Goal: Transaction & Acquisition: Purchase product/service

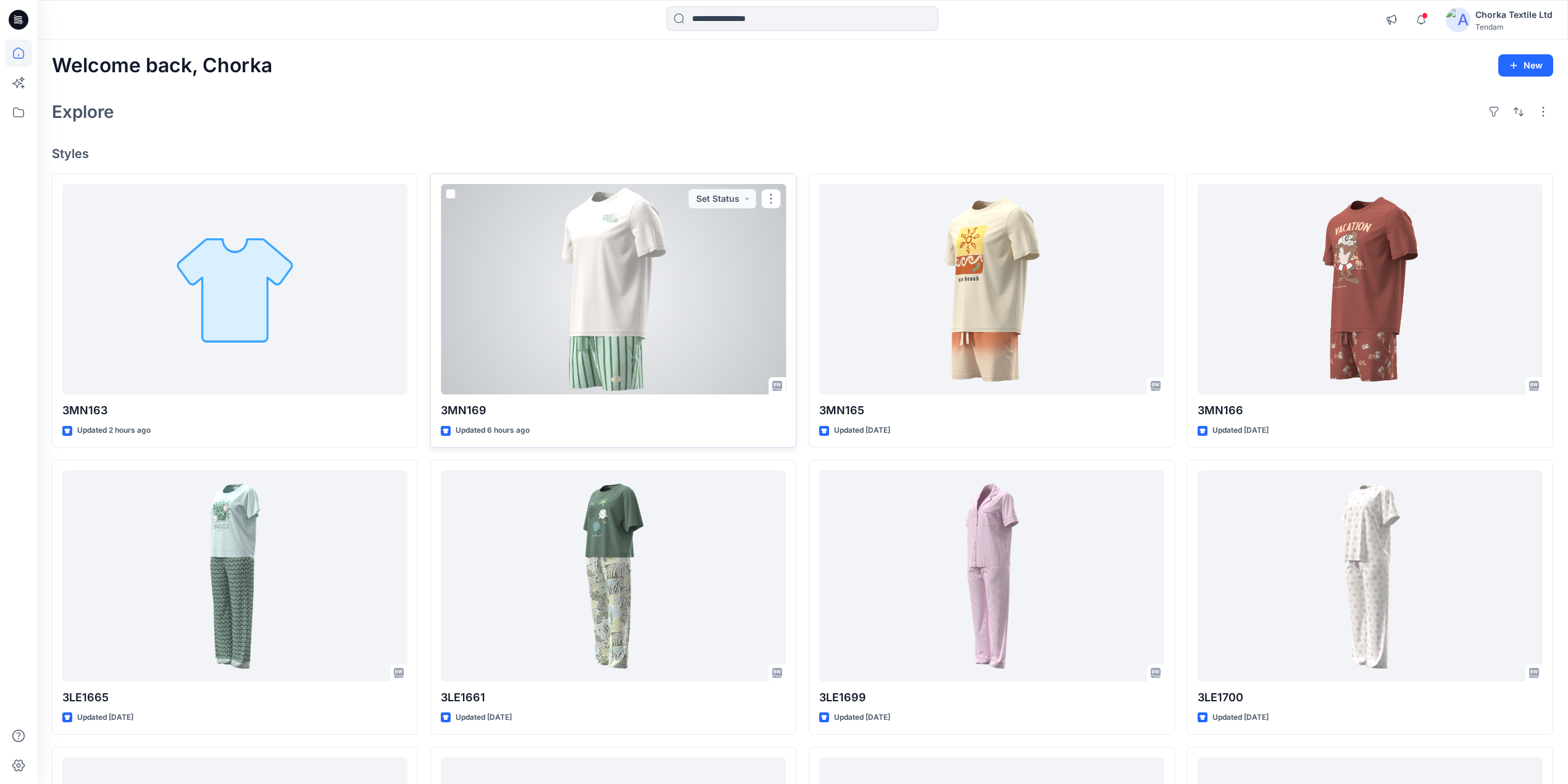
click at [620, 309] on div at bounding box center [614, 290] width 345 height 211
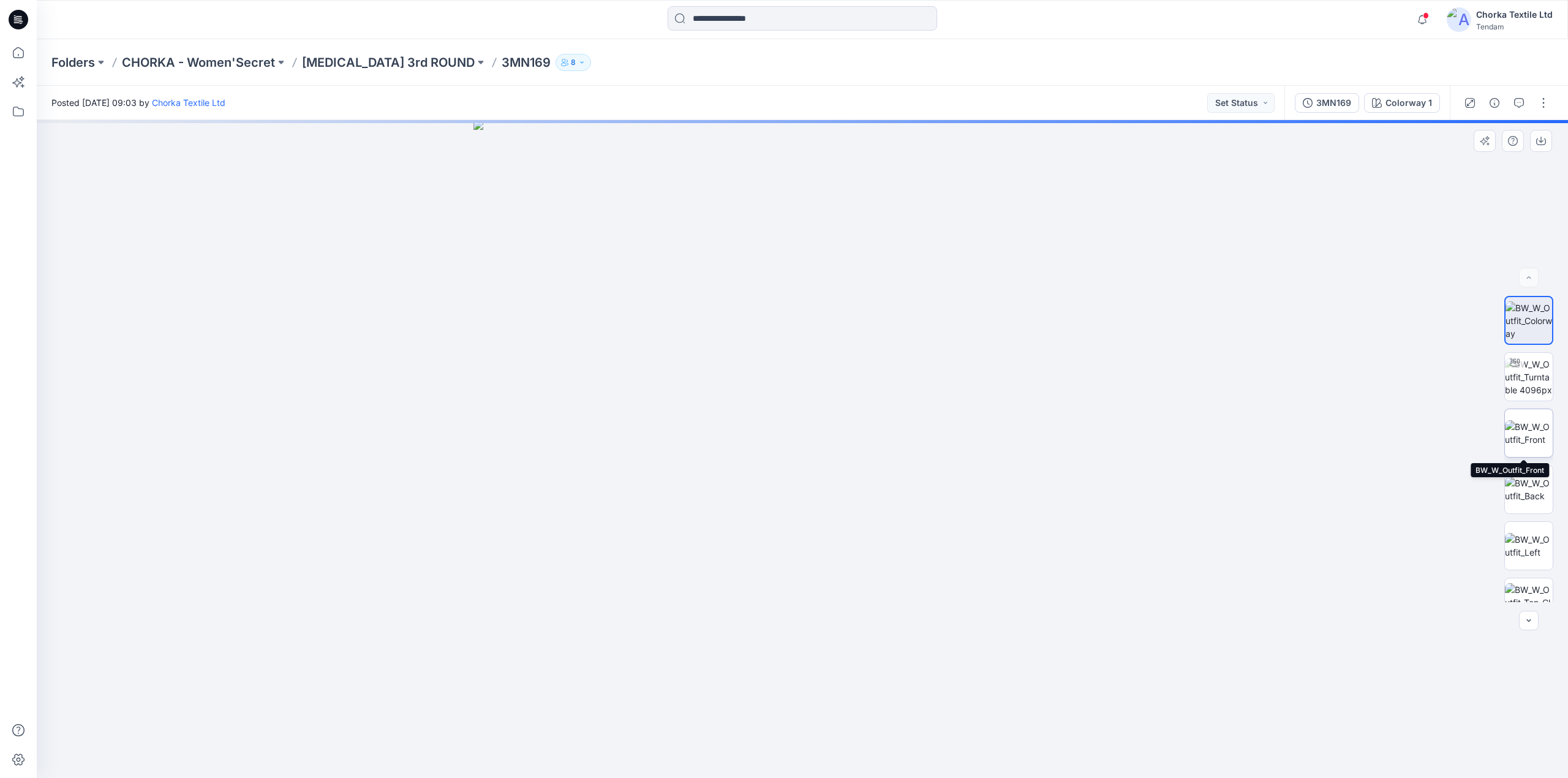
click at [1539, 429] on img at bounding box center [1528, 433] width 48 height 26
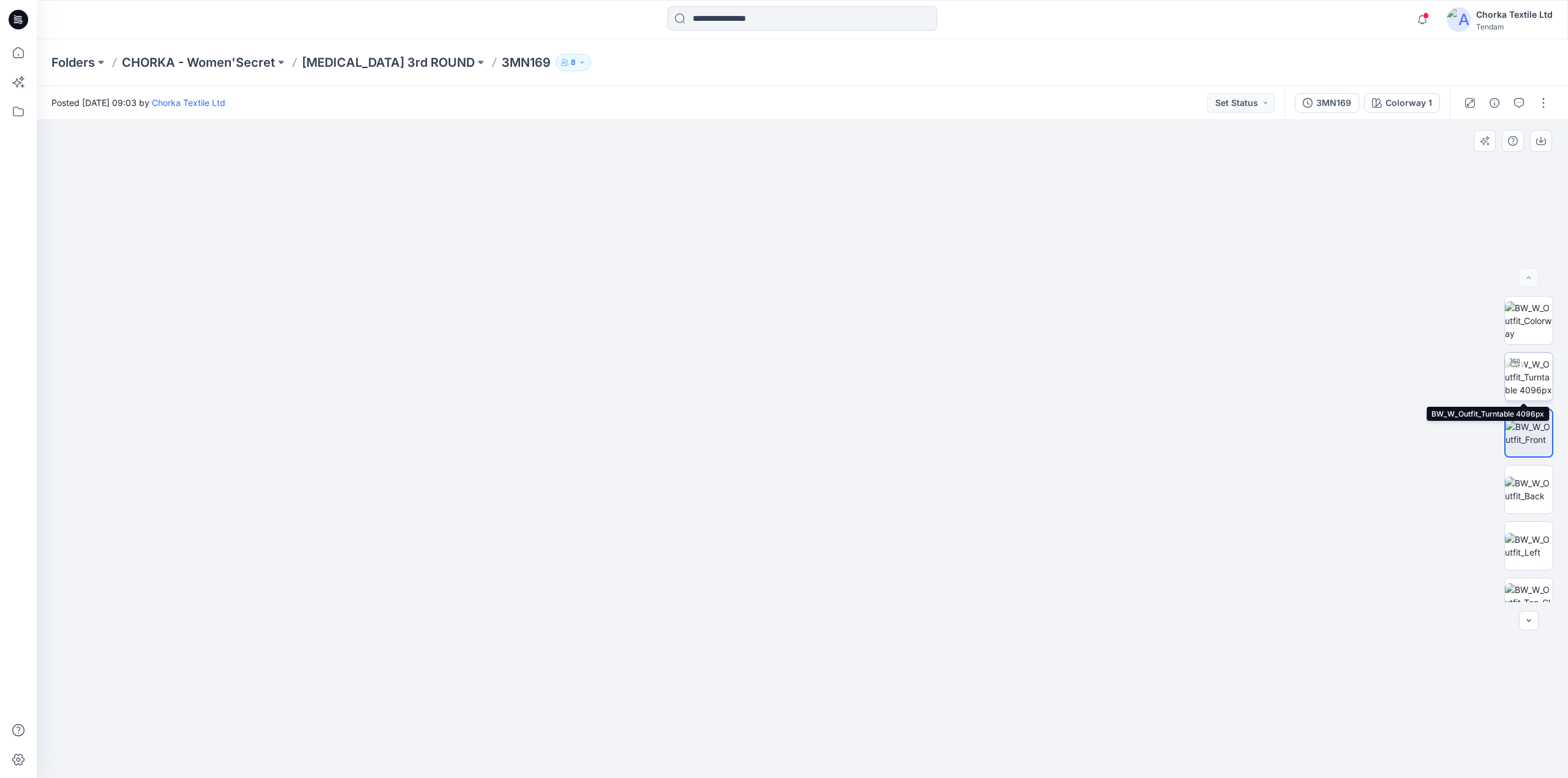
click at [1511, 371] on div at bounding box center [1514, 363] width 20 height 20
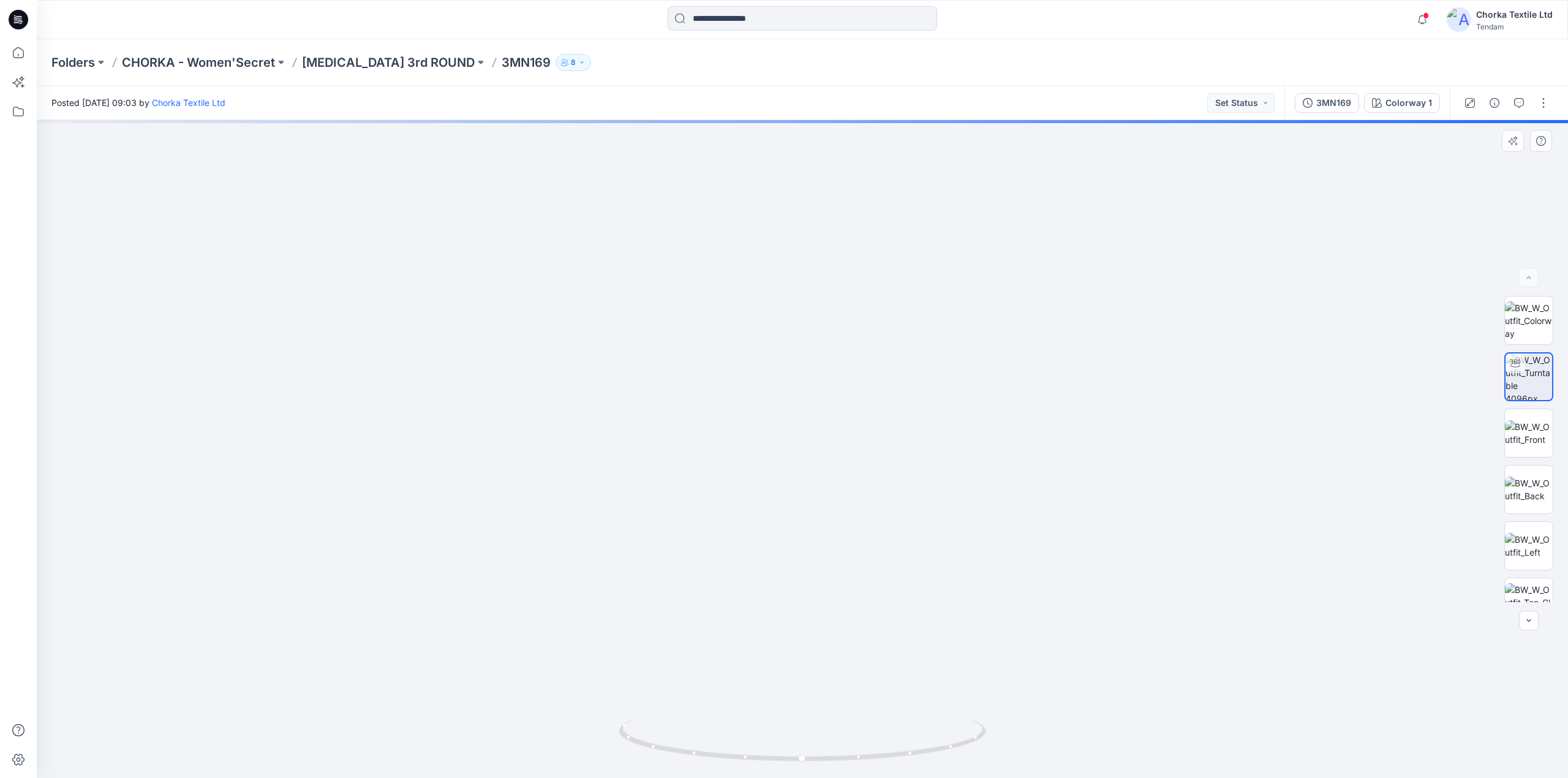
drag, startPoint x: 694, startPoint y: 601, endPoint x: 719, endPoint y: 454, distance: 149.1
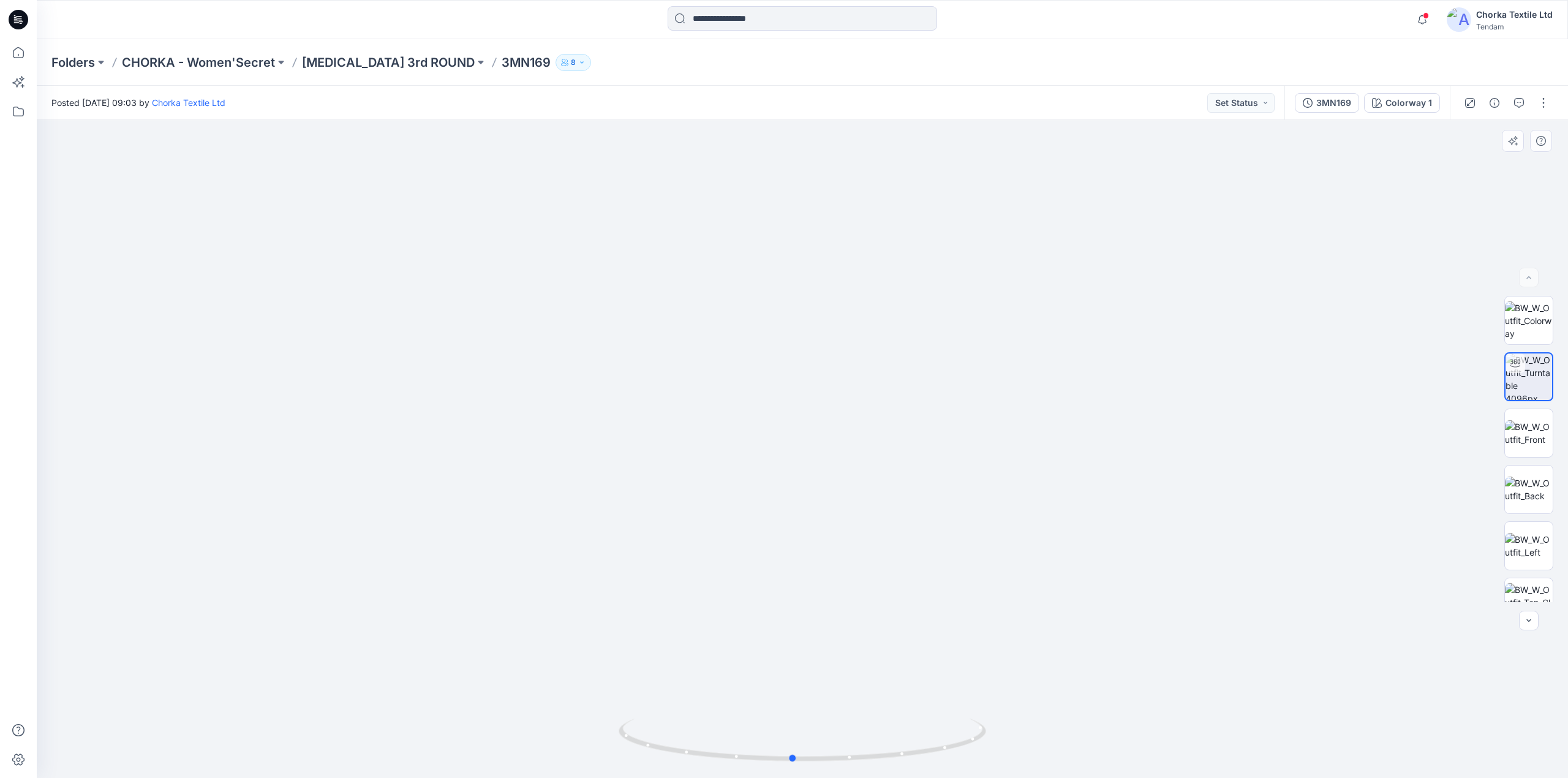
drag, startPoint x: 721, startPoint y: 758, endPoint x: 711, endPoint y: 627, distance: 131.4
click at [711, 627] on div at bounding box center [802, 449] width 1531 height 658
